Goal: Use online tool/utility: Utilize a website feature to perform a specific function

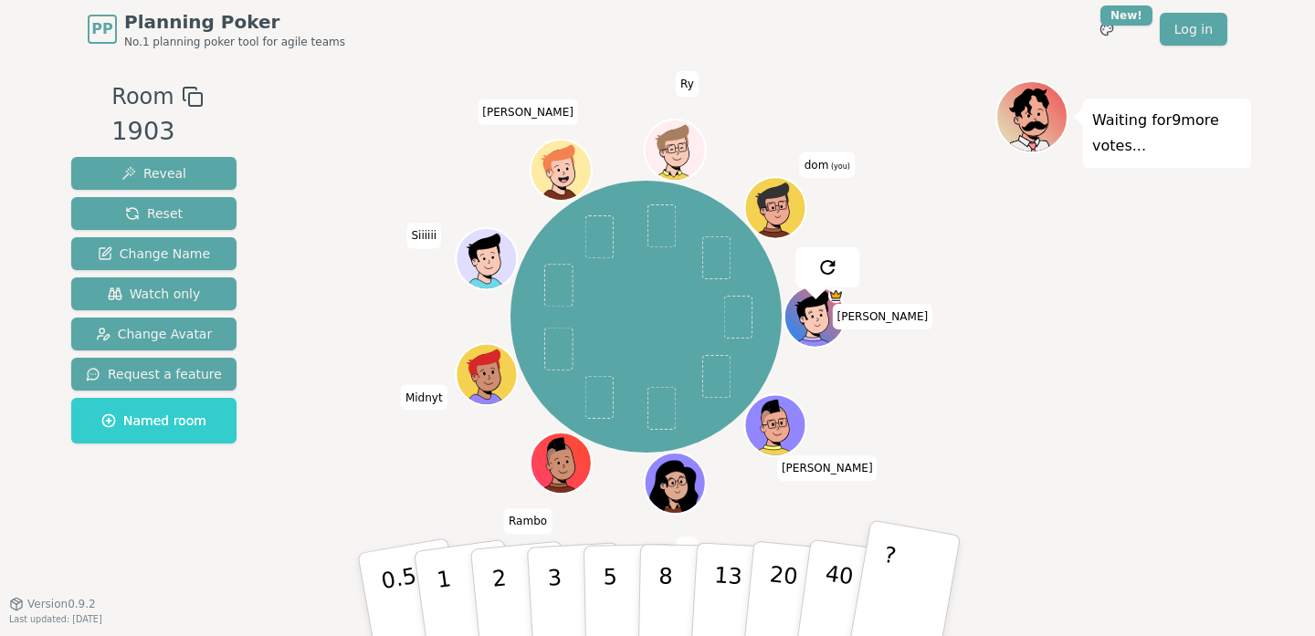
click at [930, 590] on button "?" at bounding box center [904, 594] width 114 height 151
click at [930, 589] on button "?" at bounding box center [904, 594] width 114 height 151
click at [912, 581] on button "?" at bounding box center [904, 594] width 114 height 151
click at [905, 560] on button "?" at bounding box center [904, 594] width 114 height 151
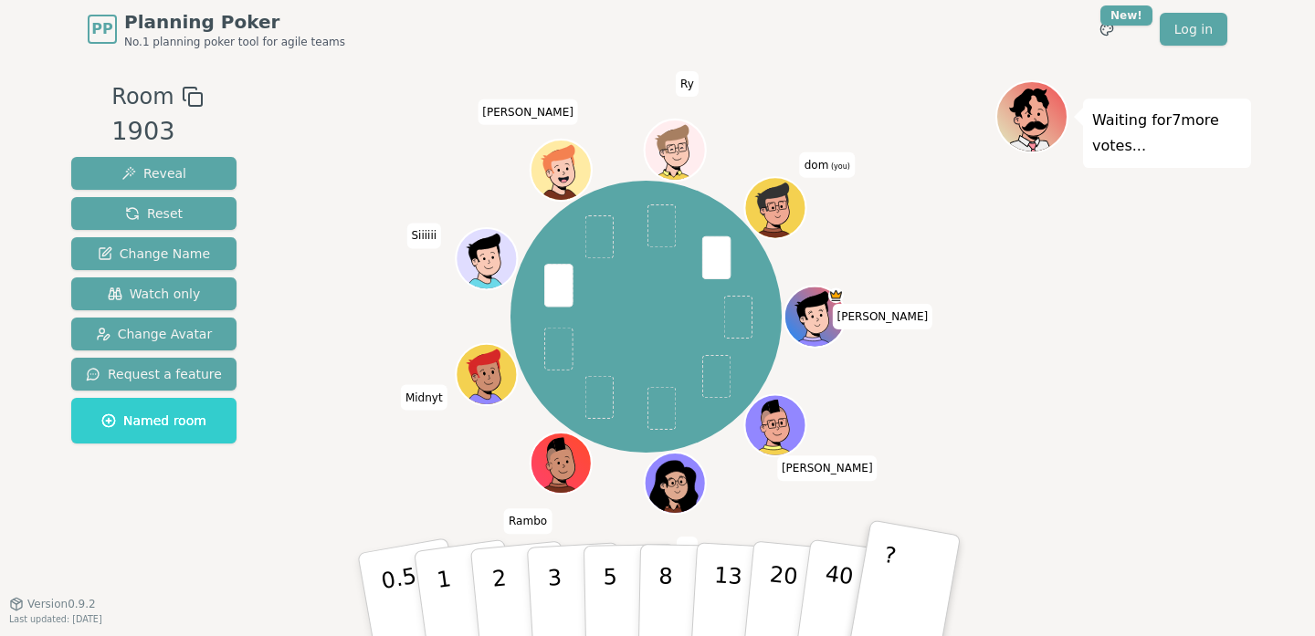
click at [905, 560] on button "?" at bounding box center [904, 594] width 114 height 151
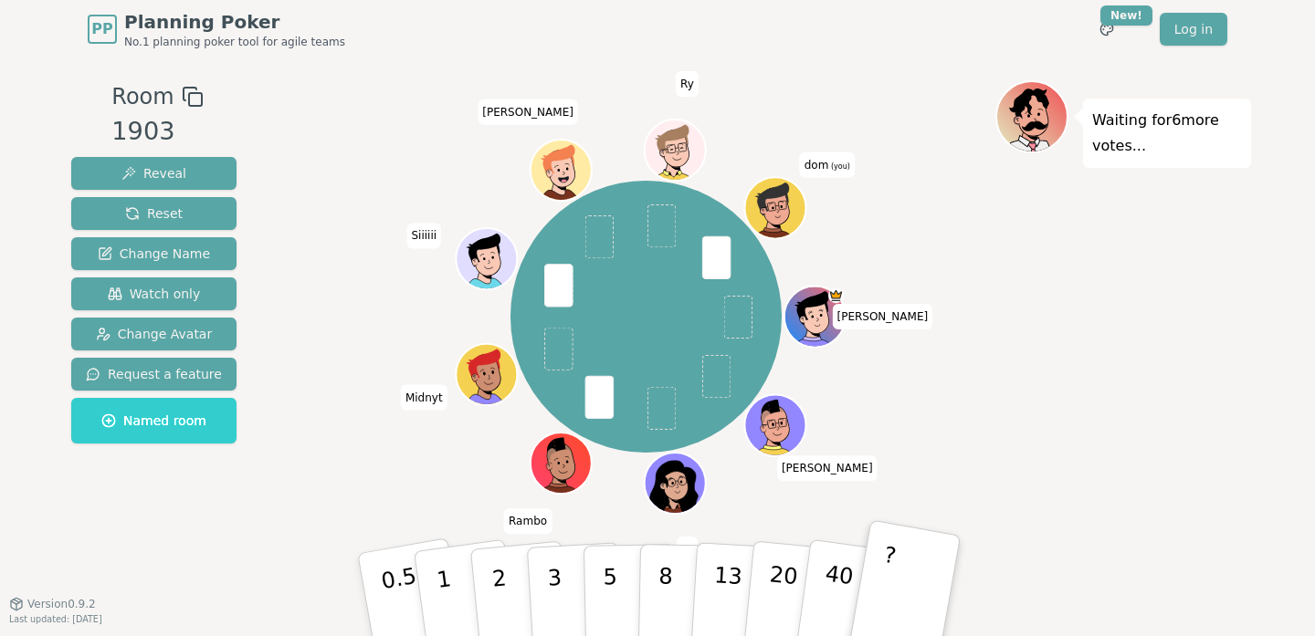
click at [905, 560] on button "?" at bounding box center [904, 594] width 114 height 151
click at [857, 572] on button "40" at bounding box center [848, 595] width 109 height 148
click at [895, 571] on button "?" at bounding box center [904, 594] width 114 height 151
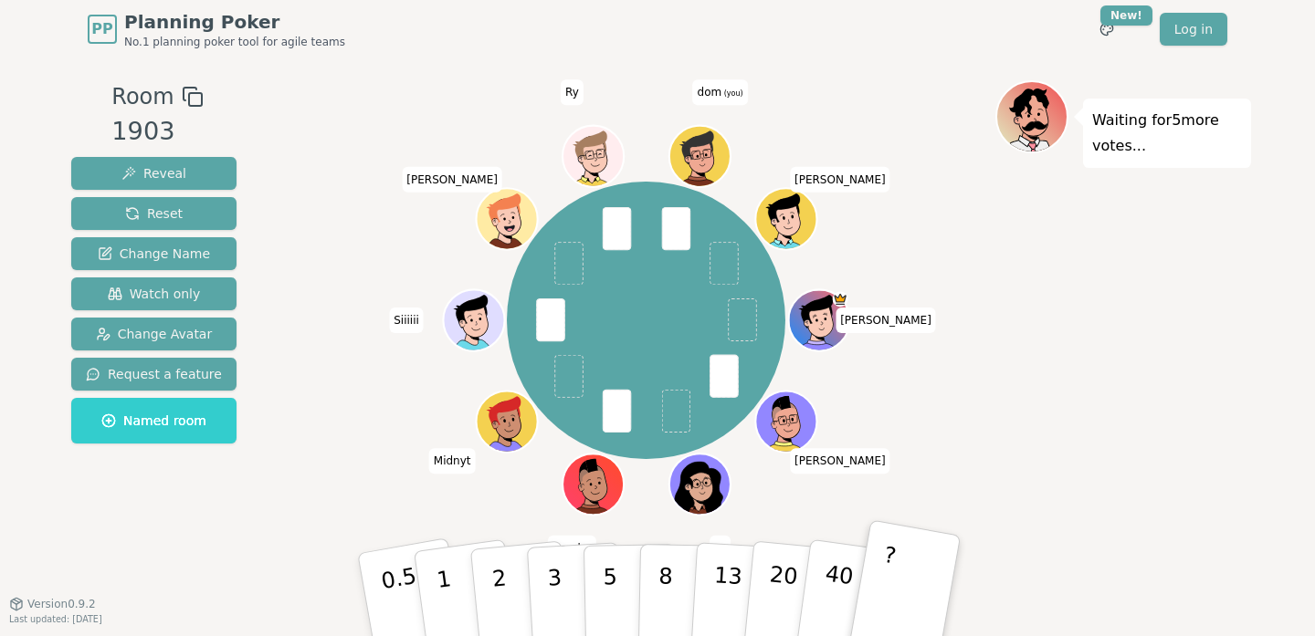
click at [913, 577] on button "?" at bounding box center [904, 594] width 114 height 151
click at [462, 583] on button "1" at bounding box center [465, 595] width 109 height 148
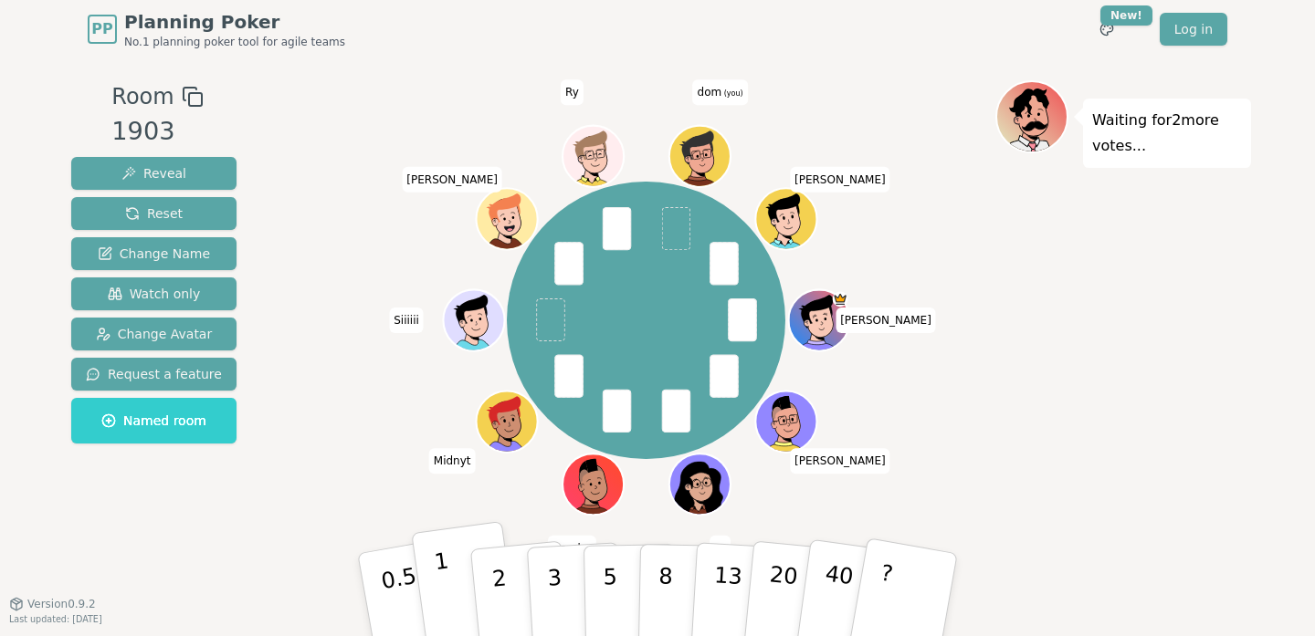
click at [437, 584] on p "1" at bounding box center [446, 598] width 27 height 100
click at [489, 584] on button "2" at bounding box center [520, 595] width 104 height 145
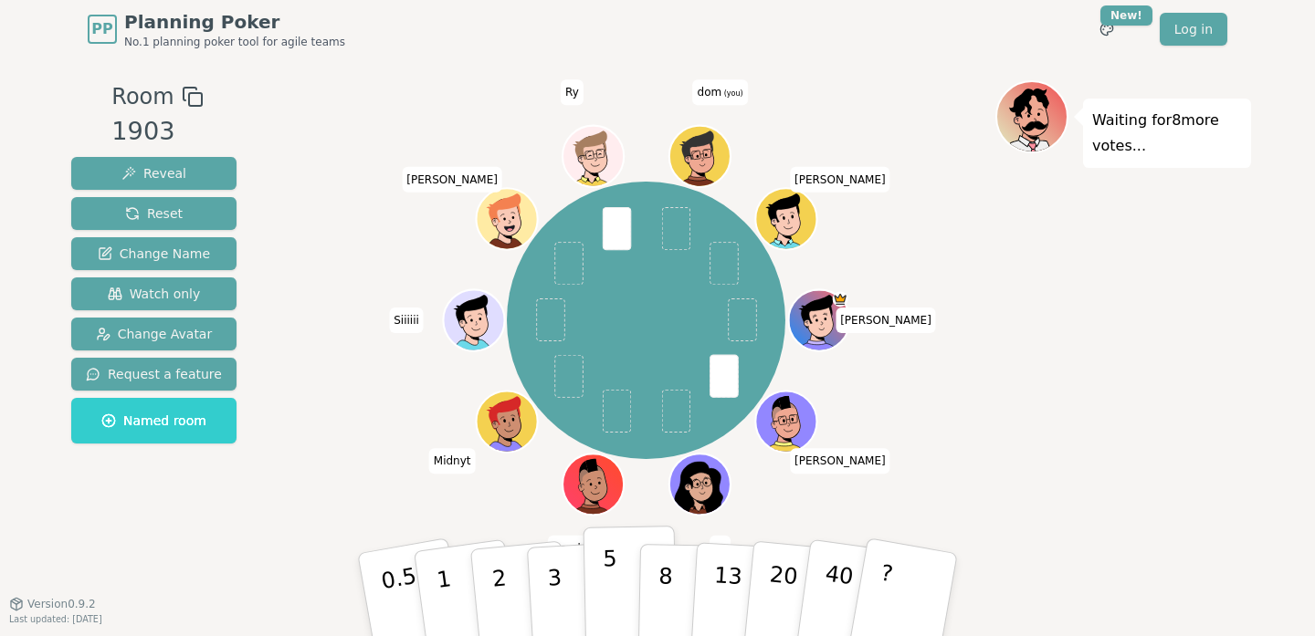
click at [614, 580] on p "5" at bounding box center [611, 595] width 16 height 99
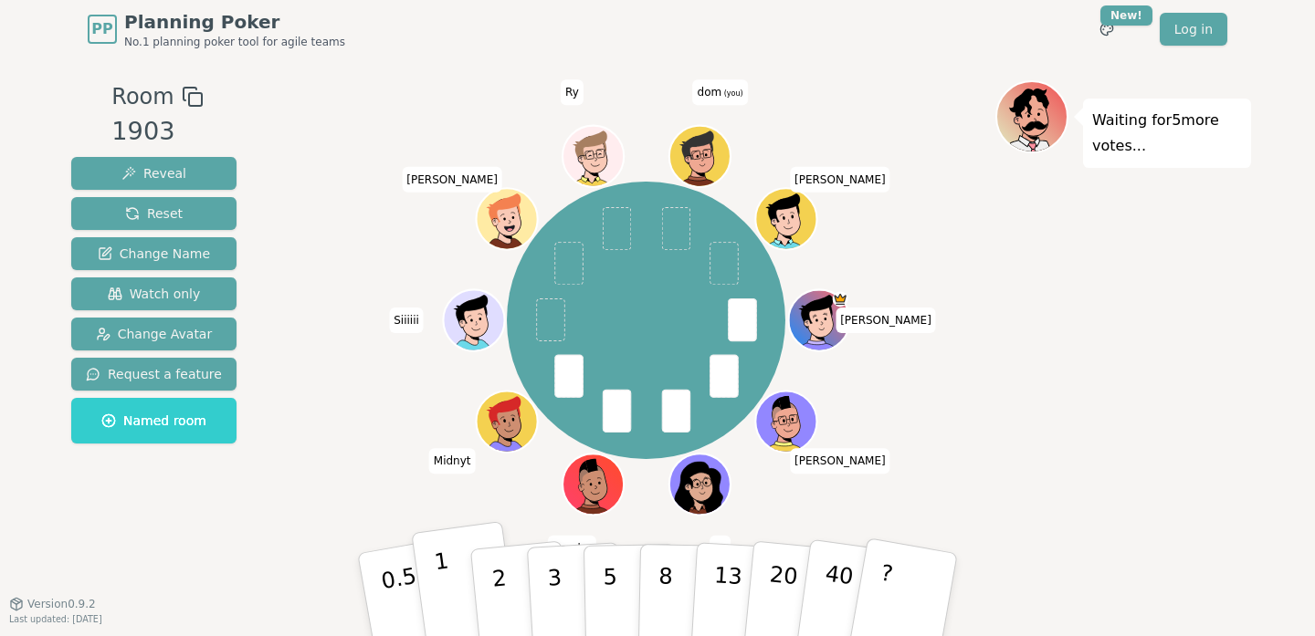
click at [456, 585] on button "1" at bounding box center [465, 595] width 109 height 148
click at [360, 337] on div "[PERSON_NAME] ru [PERSON_NAME] Midnyt Siiiiii [PERSON_NAME] (you) [PERSON_NAME]" at bounding box center [646, 320] width 698 height 415
